Goal: Communication & Community: Participate in discussion

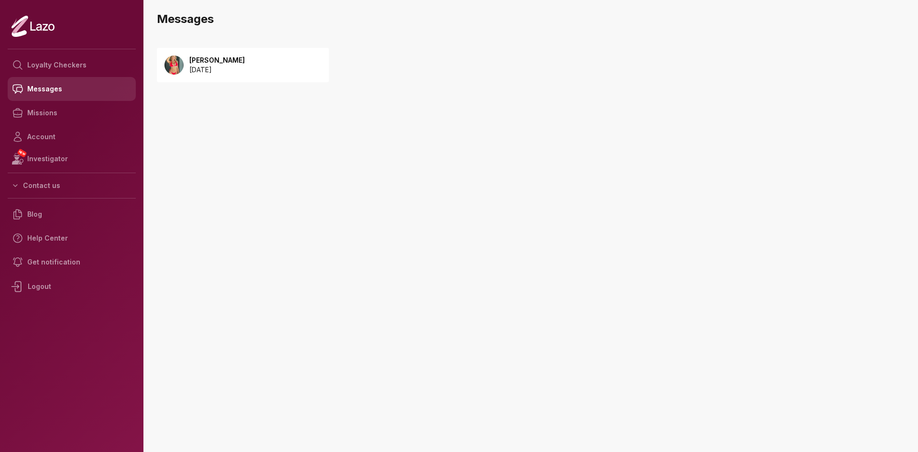
click at [59, 96] on link "Messages" at bounding box center [72, 89] width 128 height 24
click at [238, 68] on p "[DATE]" at bounding box center [216, 70] width 55 height 10
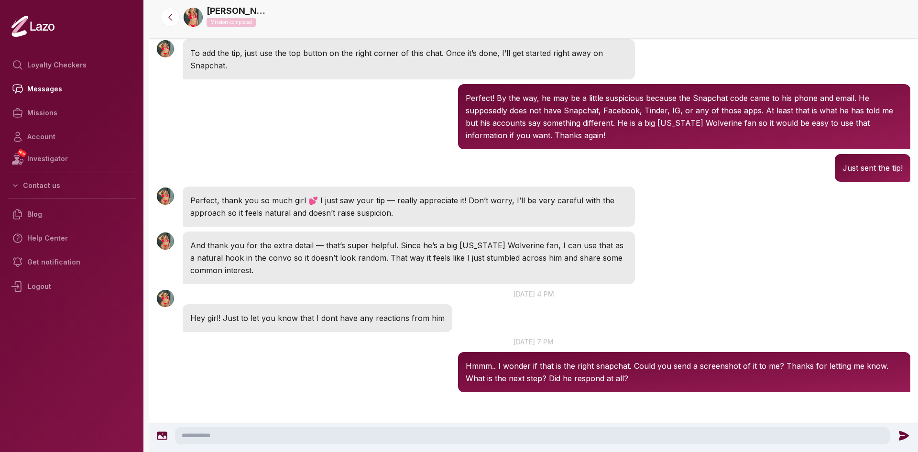
scroll to position [934, 0]
